Goal: Check status: Check status

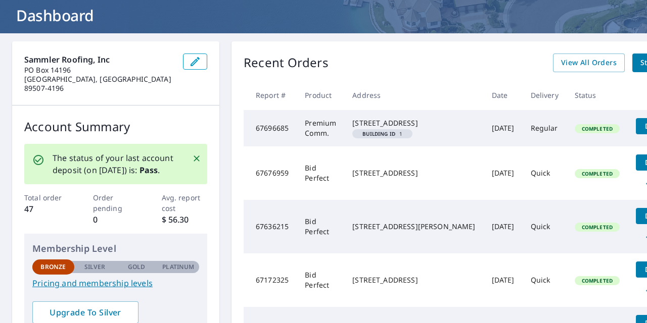
scroll to position [61, 0]
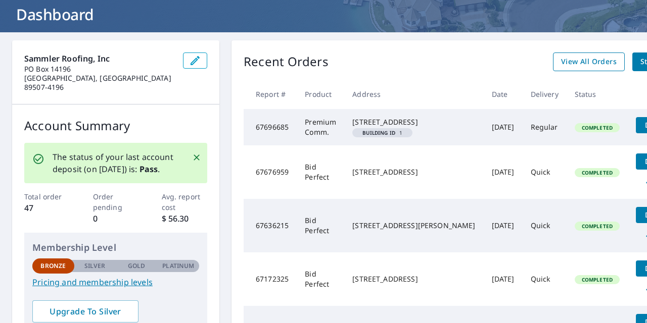
click at [561, 60] on span "View All Orders" at bounding box center [589, 62] width 56 height 13
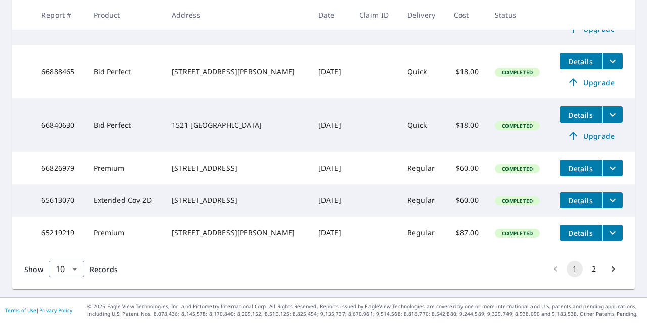
scroll to position [445, 0]
click at [608, 111] on icon "filesDropdownBtn-66840630" at bounding box center [612, 115] width 12 height 12
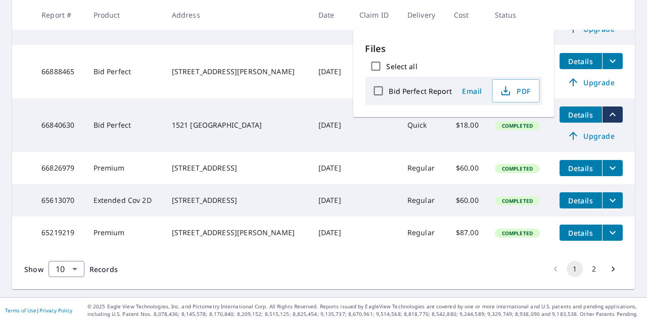
click at [577, 111] on span "Details" at bounding box center [580, 115] width 30 height 10
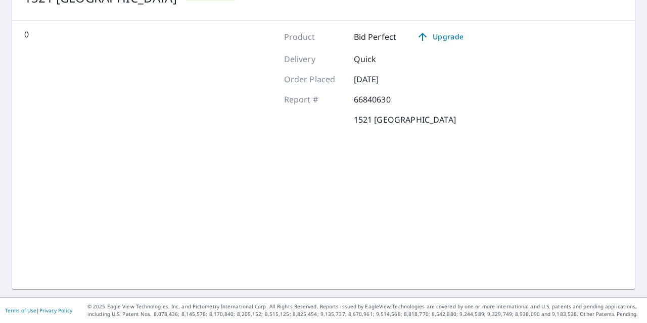
scroll to position [148, 0]
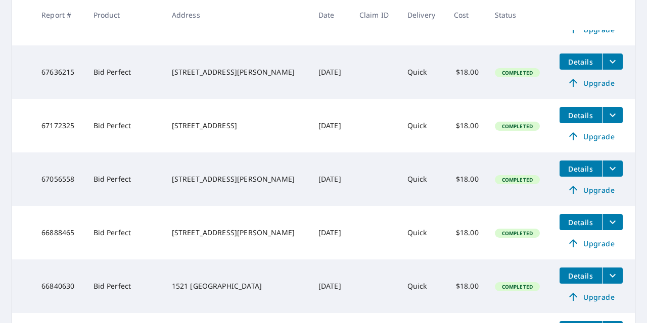
scroll to position [277, 0]
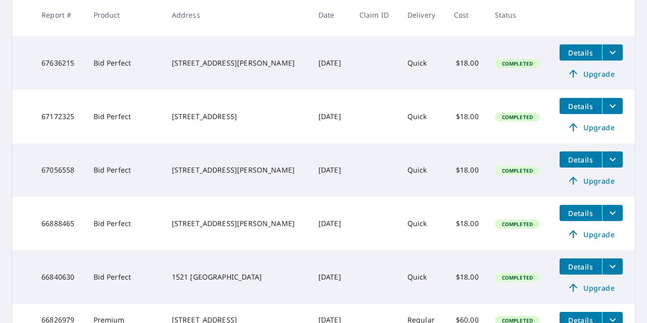
click at [197, 282] on div "1521 [GEOGRAPHIC_DATA]" at bounding box center [237, 277] width 130 height 10
click at [568, 272] on span "Details" at bounding box center [580, 267] width 30 height 10
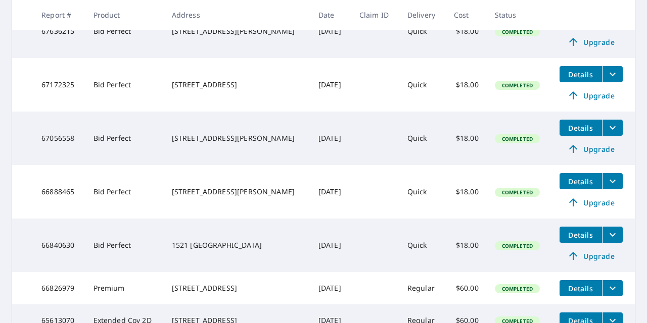
scroll to position [311, 0]
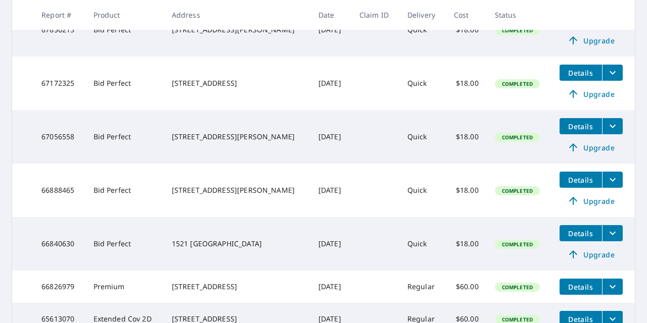
click at [606, 239] on icon "filesDropdownBtn-66840630" at bounding box center [612, 233] width 12 height 12
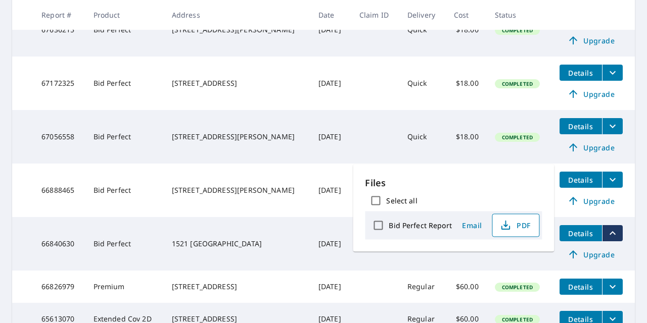
click at [501, 228] on icon "button" at bounding box center [505, 225] width 12 height 12
